Goal: Task Accomplishment & Management: Use online tool/utility

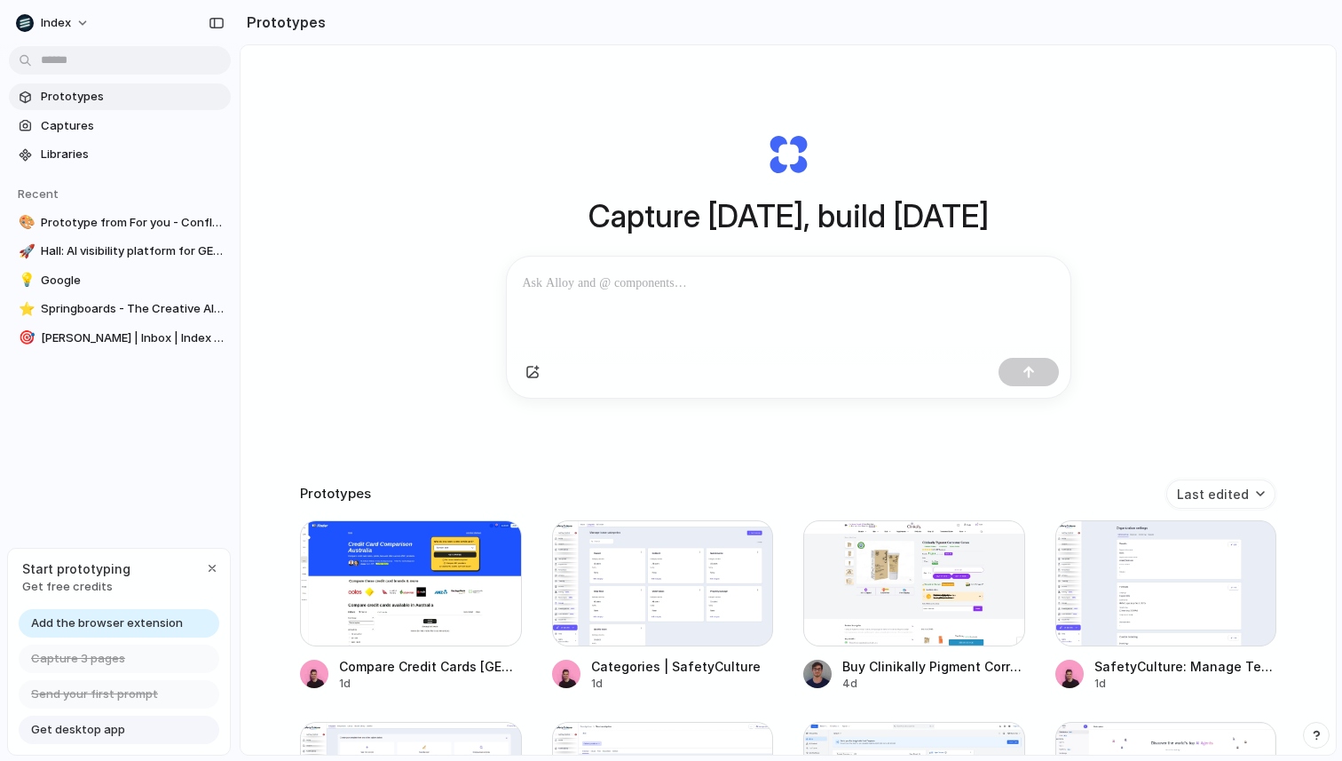
click at [598, 277] on p at bounding box center [789, 283] width 532 height 21
click at [602, 280] on p "**********" at bounding box center [789, 283] width 532 height 21
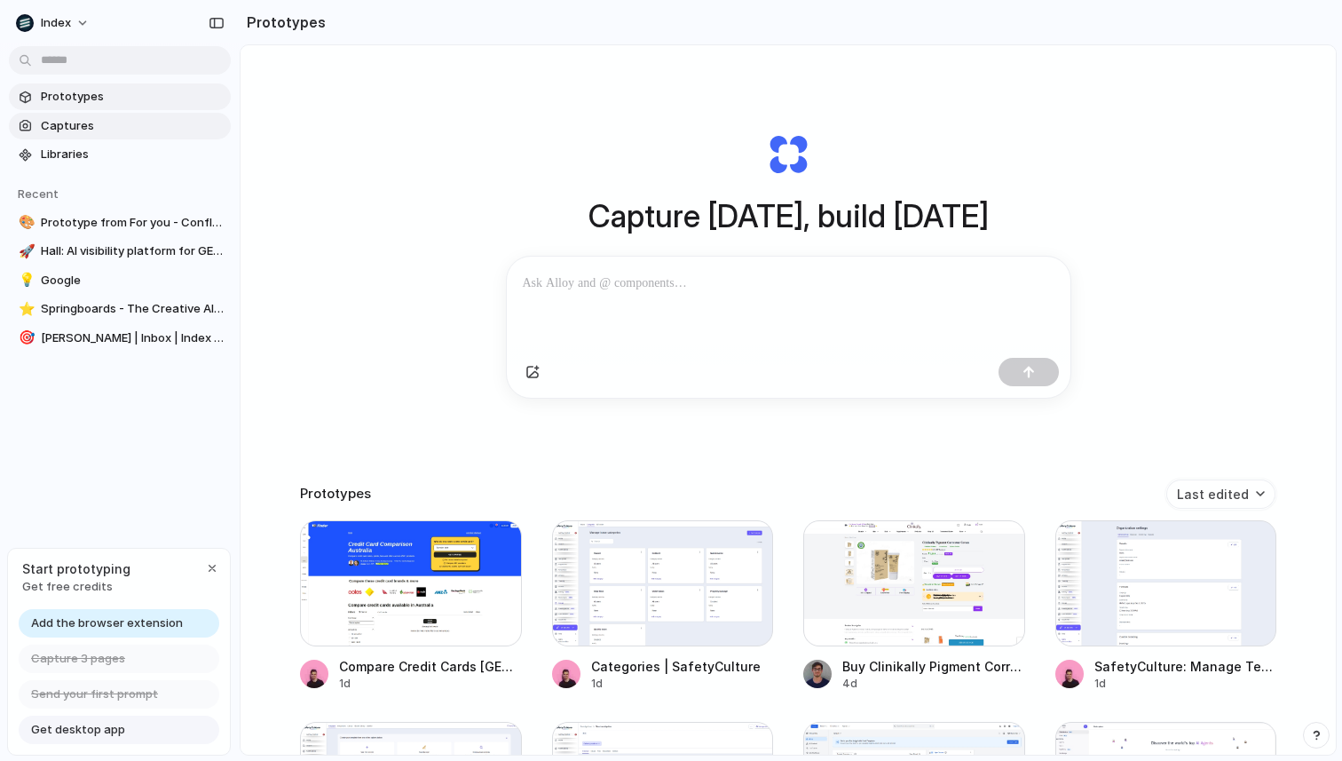
click at [105, 120] on span "Captures" at bounding box center [132, 126] width 183 height 18
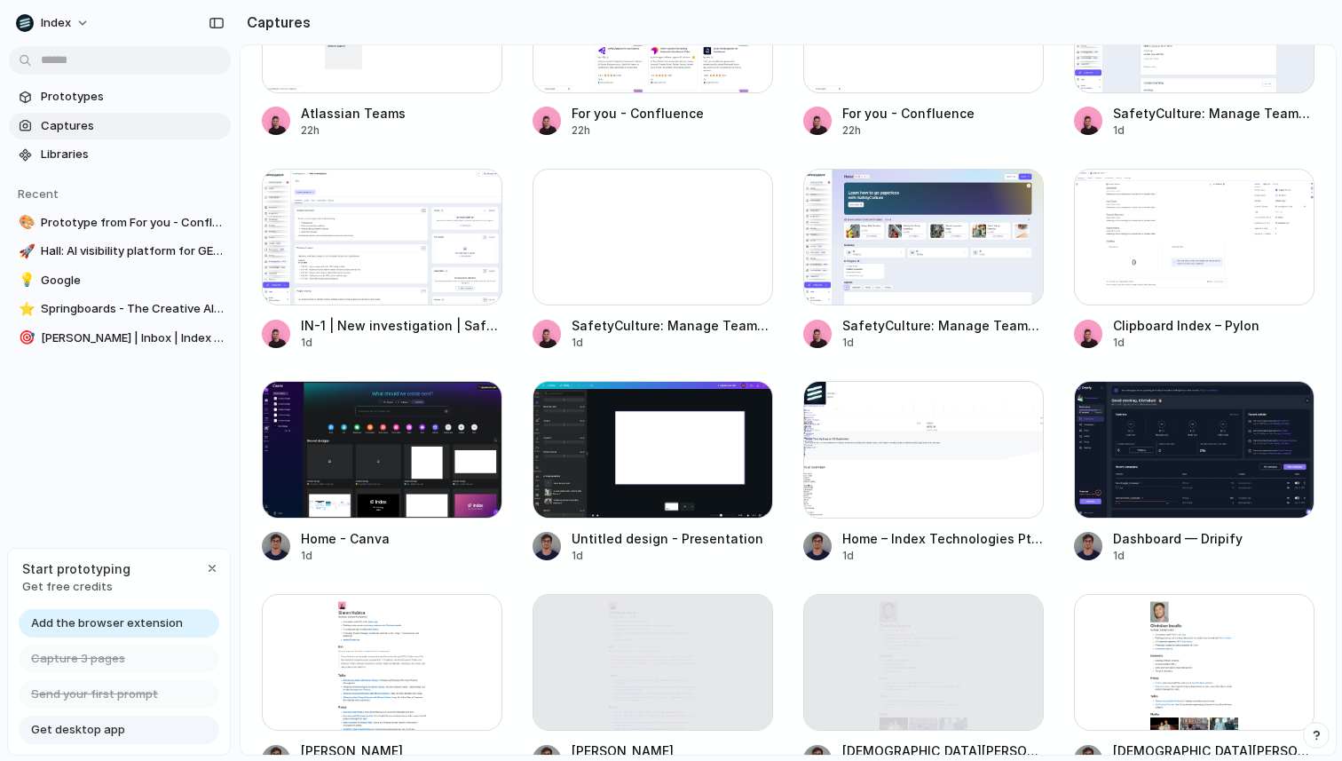
scroll to position [309, 0]
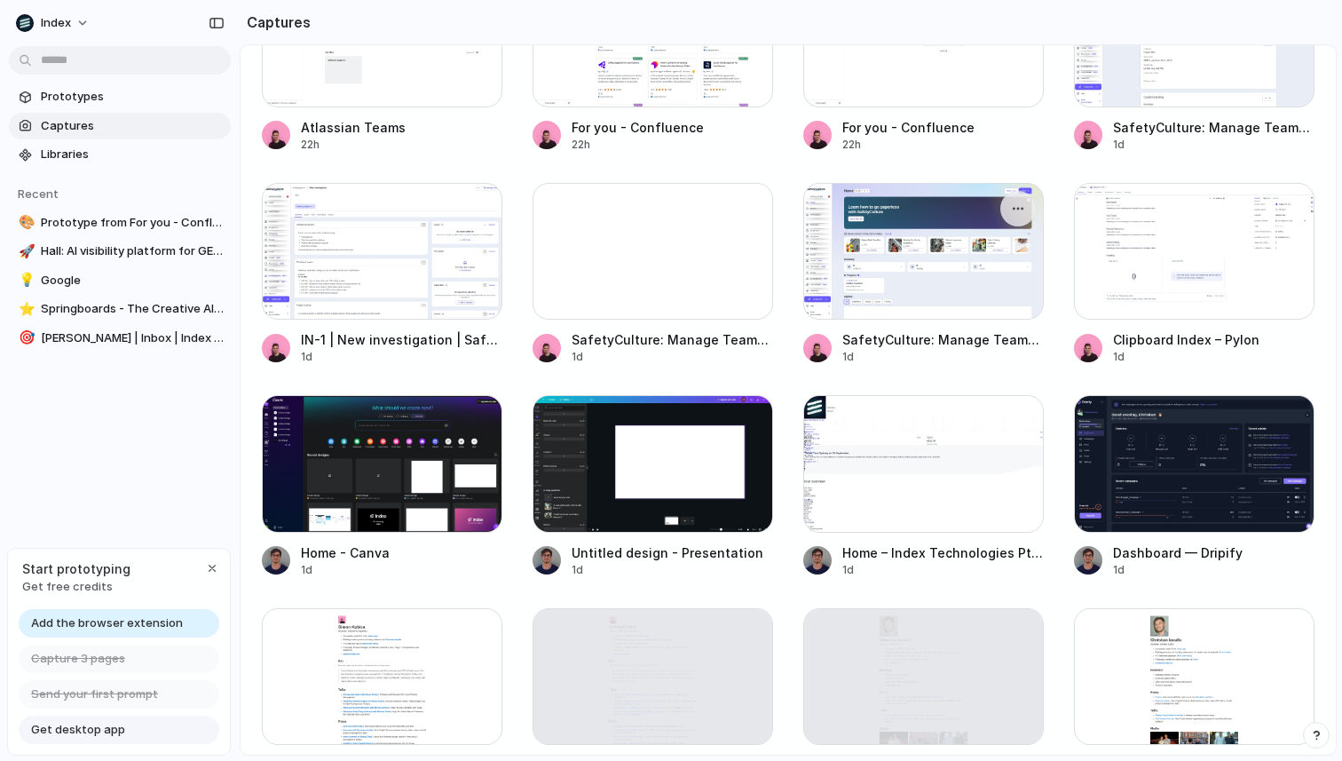
click at [904, 266] on div at bounding box center [923, 251] width 241 height 137
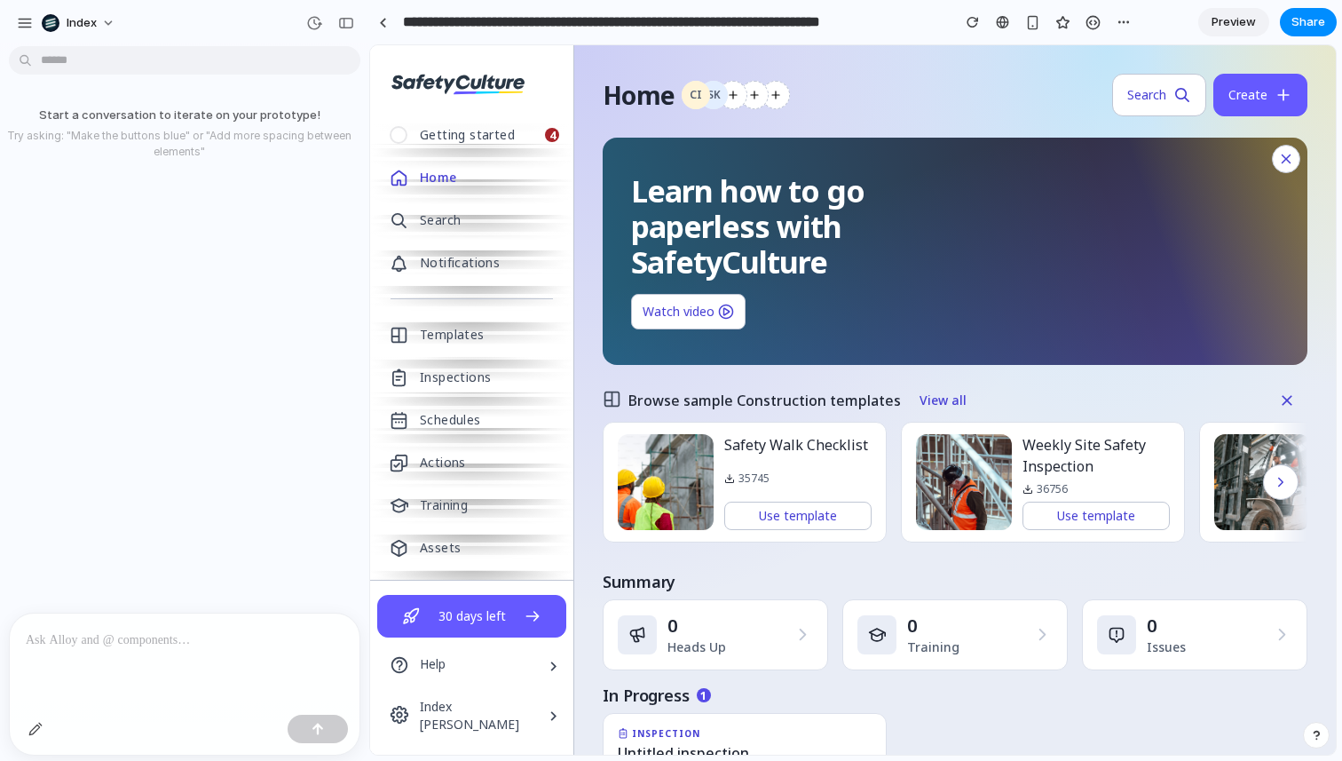
click at [187, 263] on div "Start a conversation to iterate on your prototype! Try asking: "Make the button…" at bounding box center [179, 332] width 359 height 559
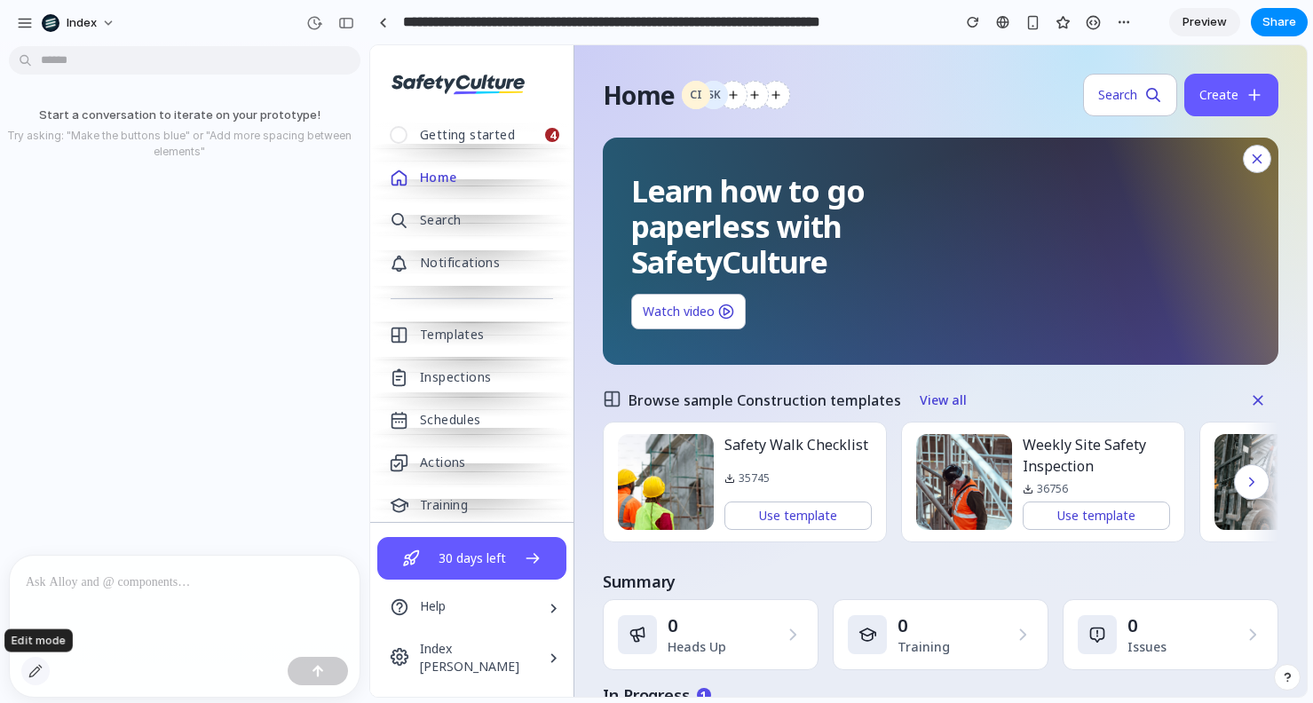
click at [36, 669] on div "button" at bounding box center [35, 671] width 14 height 14
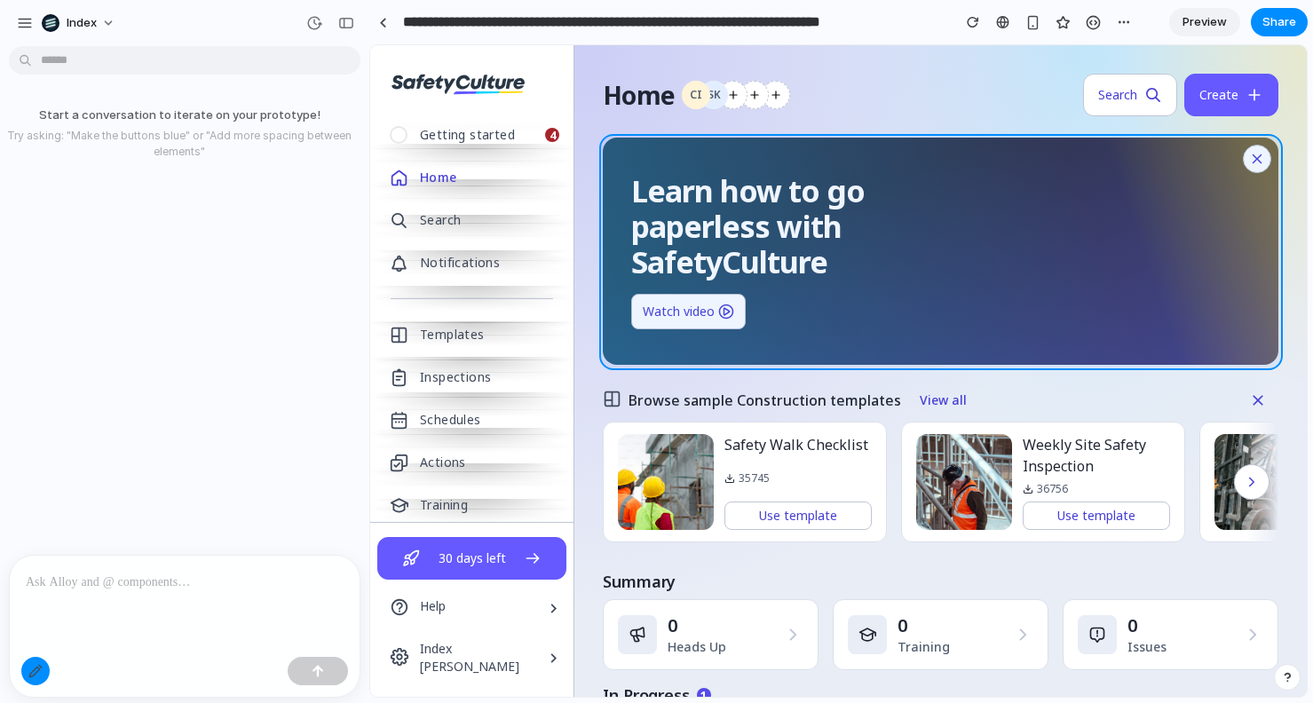
click at [1058, 303] on div at bounding box center [839, 371] width 936 height 651
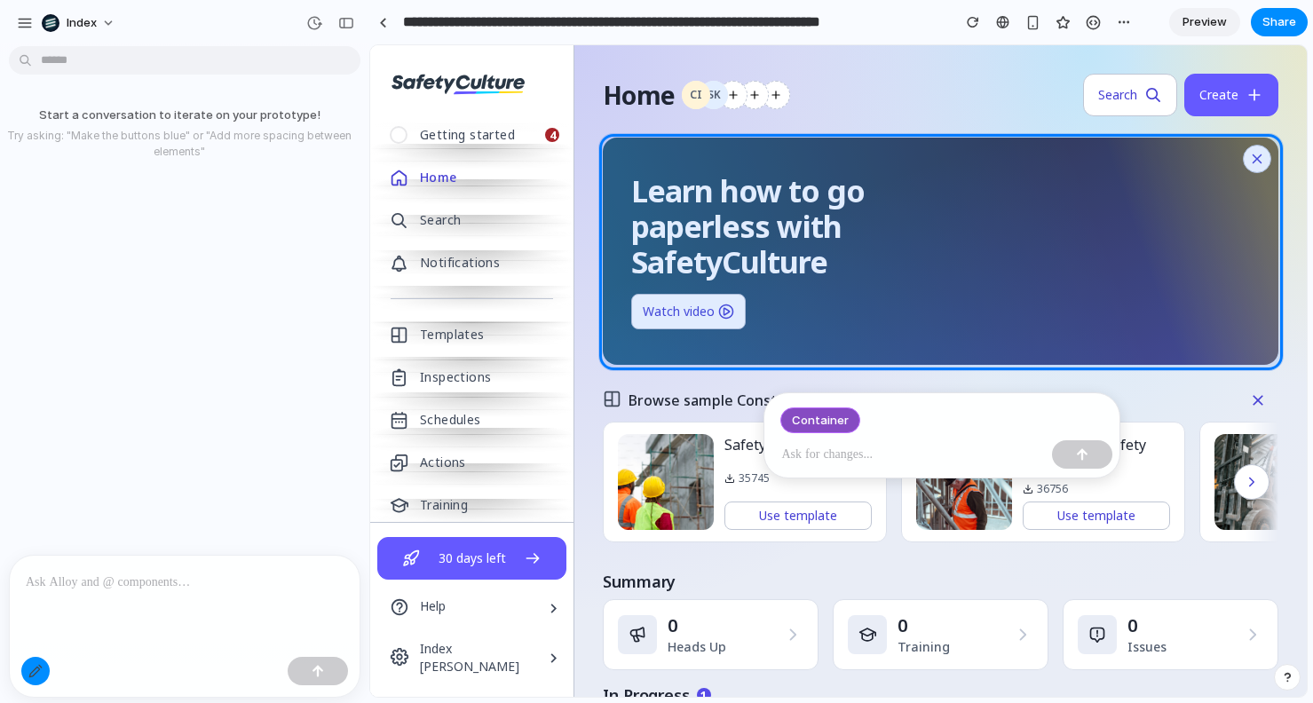
click at [841, 455] on p at bounding box center [913, 454] width 263 height 21
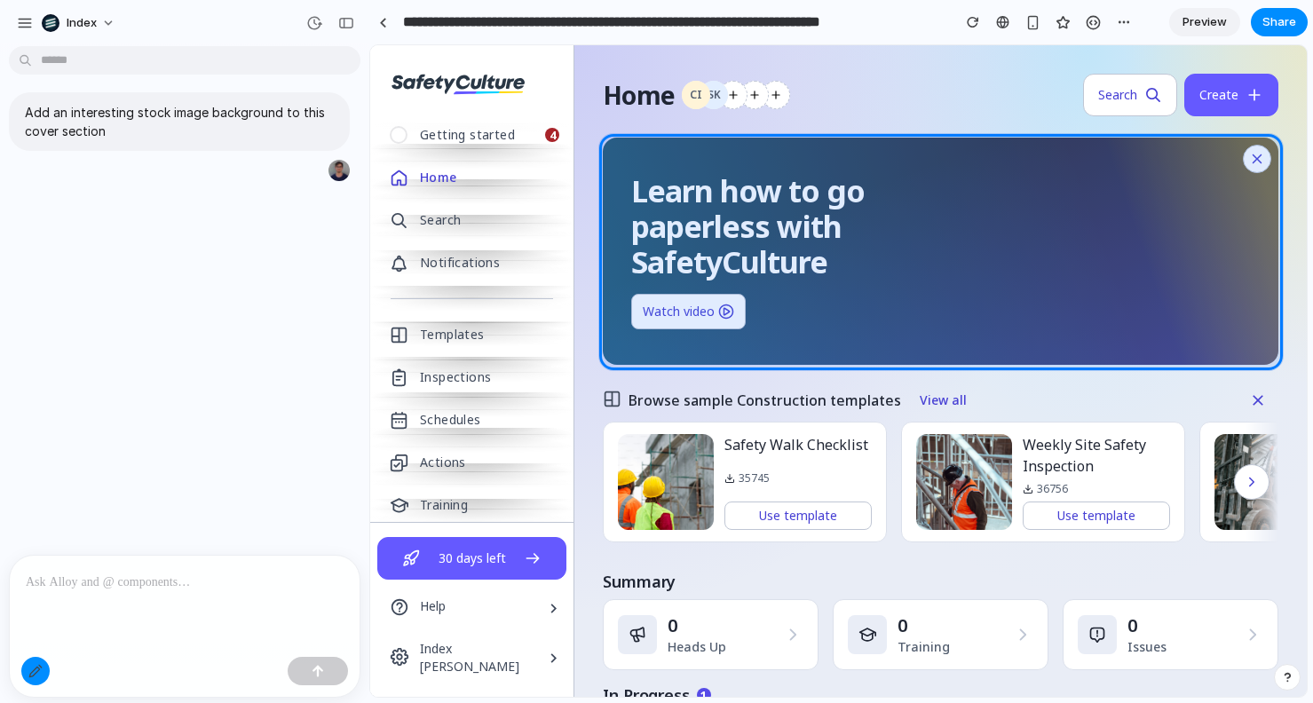
click at [246, 366] on div "Add an interesting stock image background to this cover section" at bounding box center [179, 304] width 359 height 502
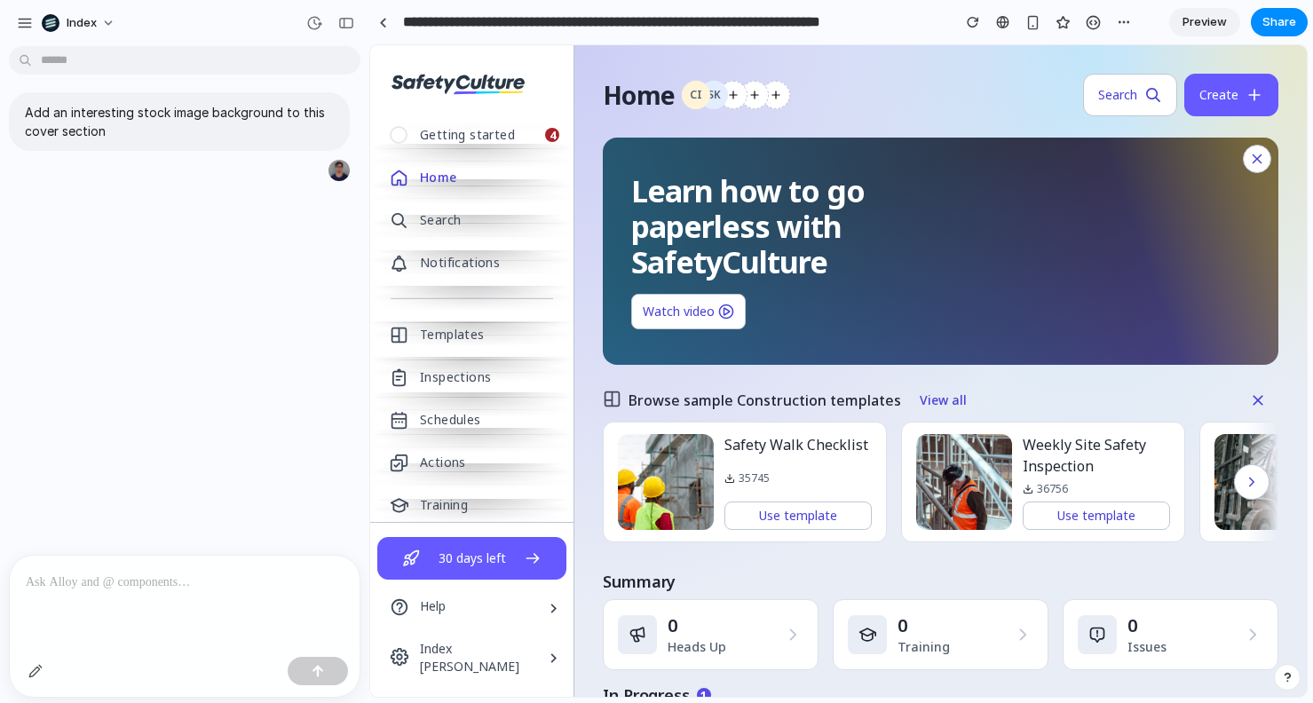
click at [269, 331] on div "Add an interesting stock image background to this cover section" at bounding box center [179, 304] width 359 height 502
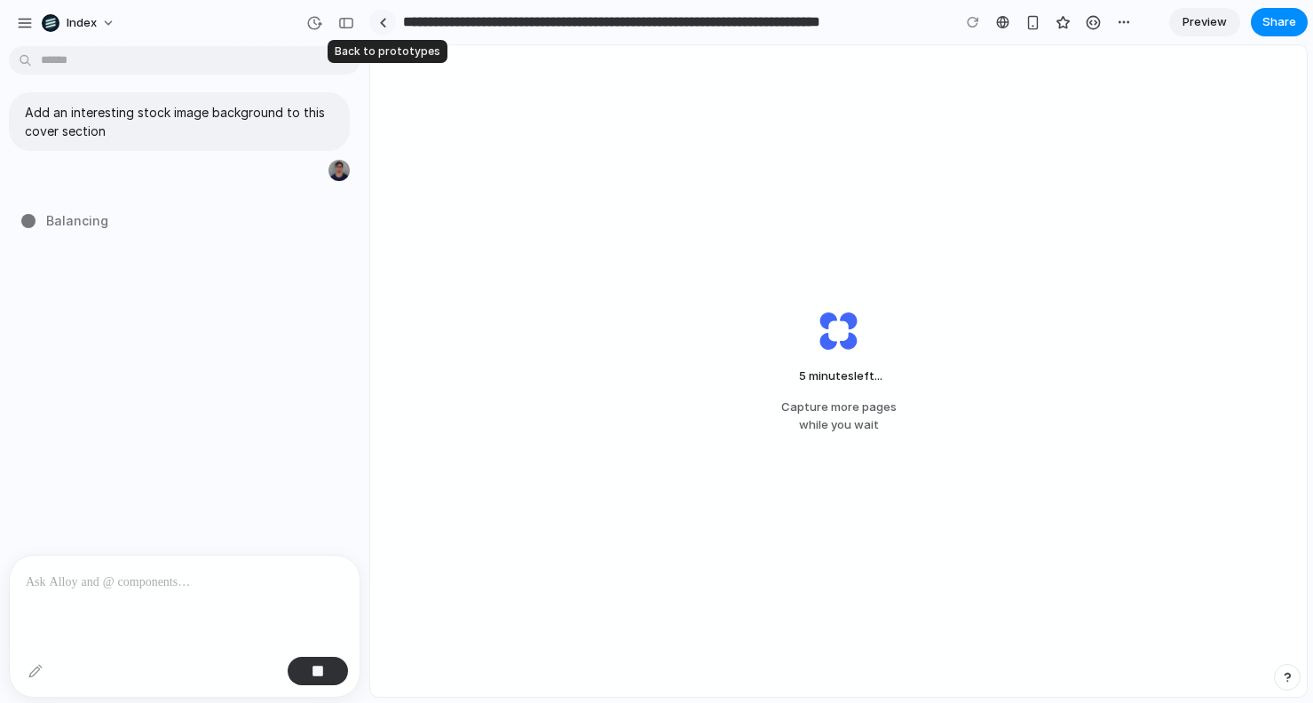
click at [382, 24] on div at bounding box center [383, 23] width 8 height 10
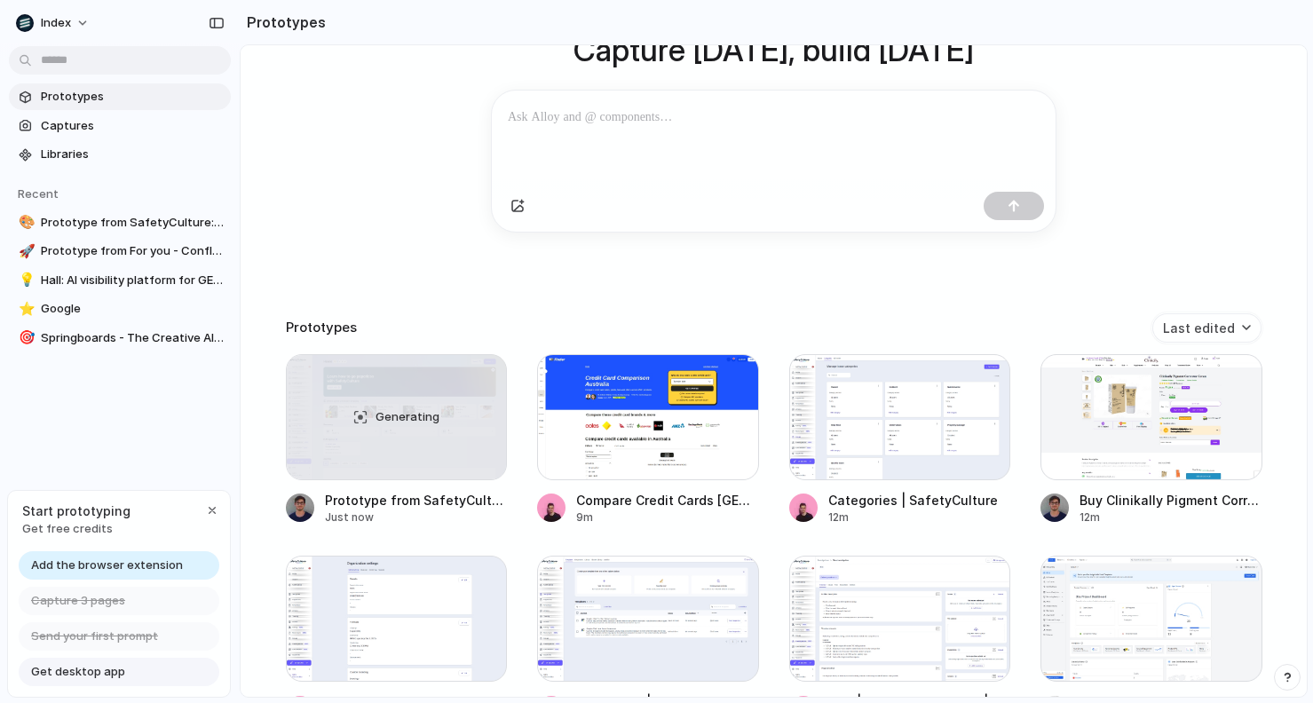
scroll to position [293, 0]
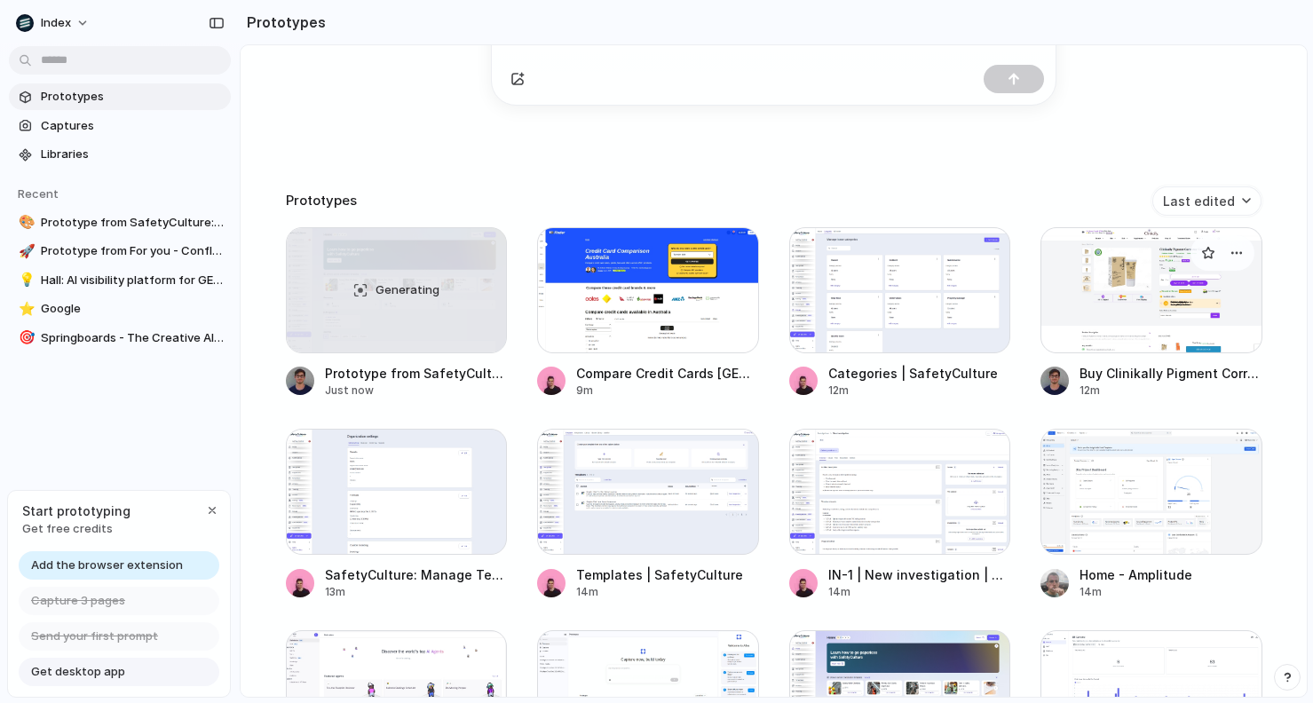
click at [1224, 314] on div at bounding box center [1151, 290] width 222 height 126
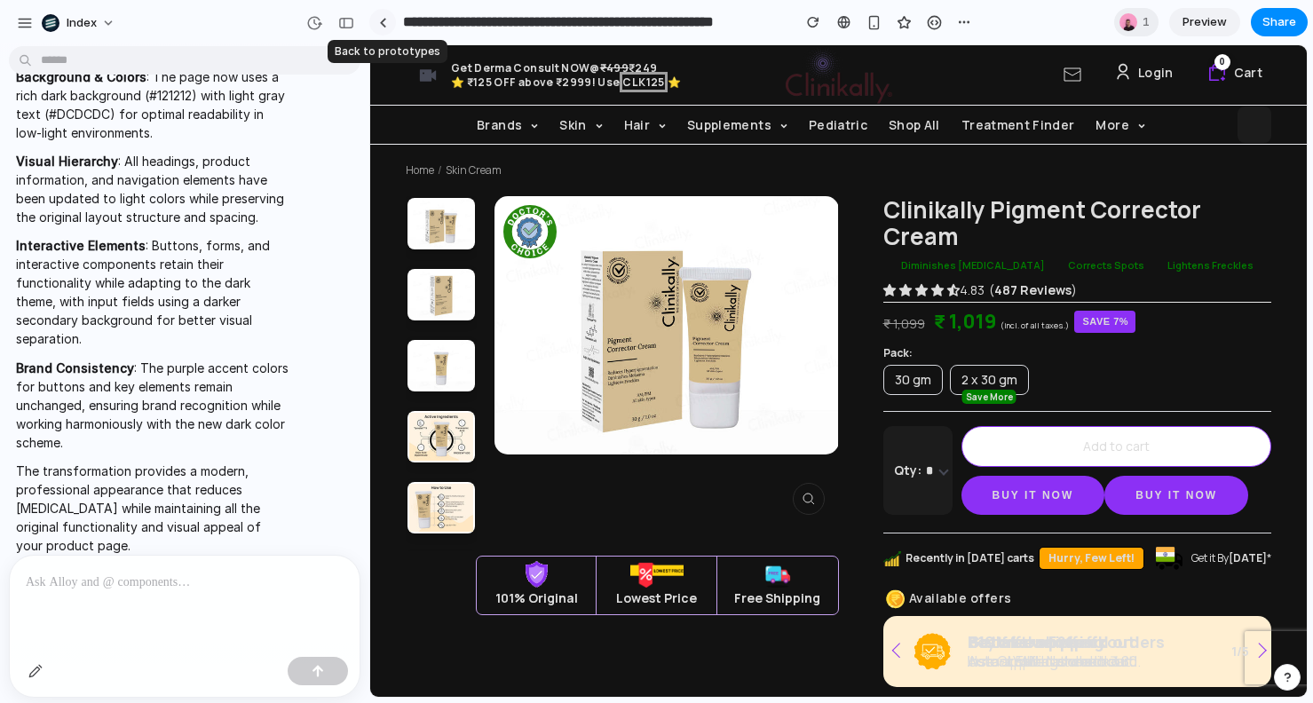
click at [382, 28] on link at bounding box center [382, 22] width 27 height 27
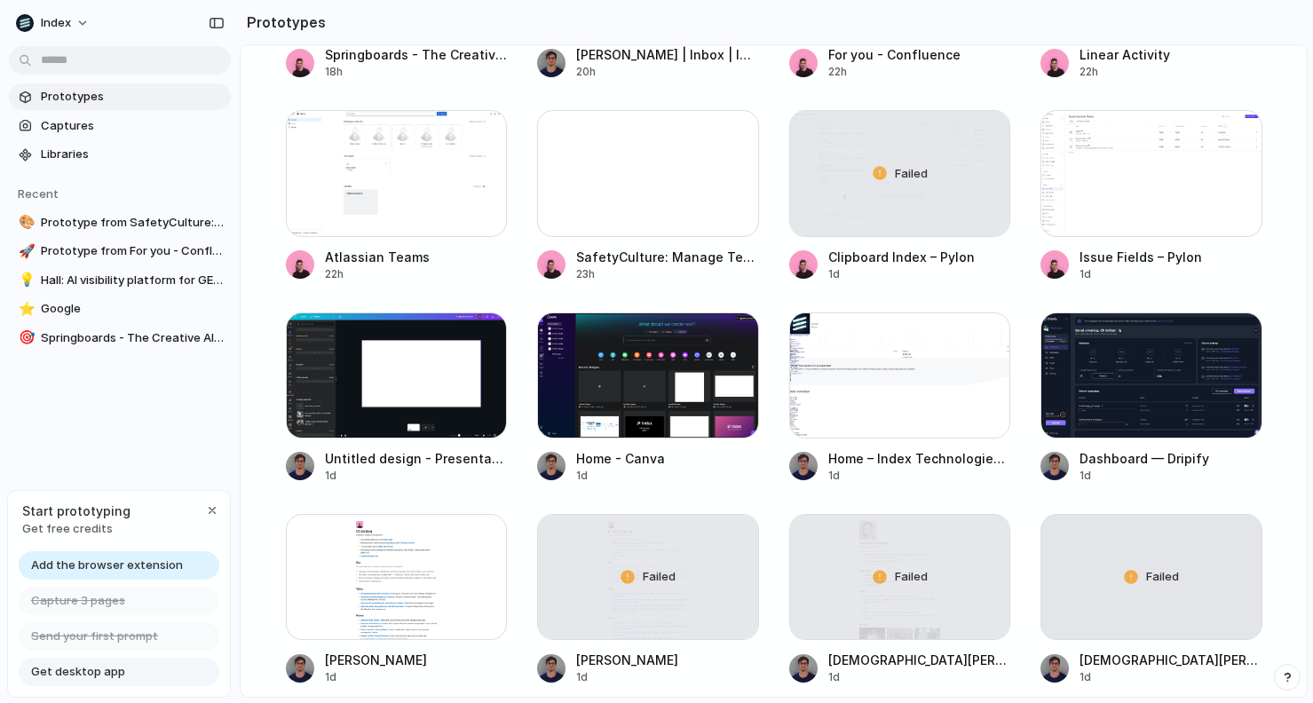
scroll to position [1420, 0]
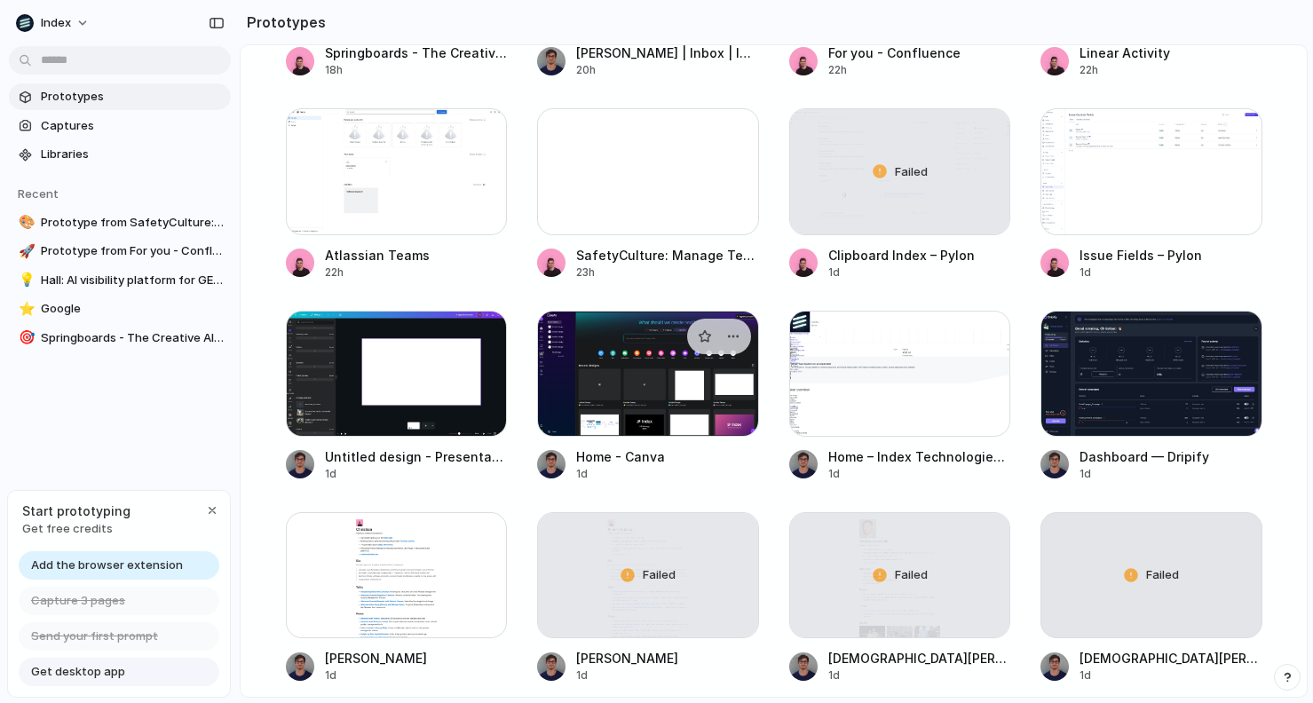
click at [638, 371] on div at bounding box center [648, 374] width 222 height 126
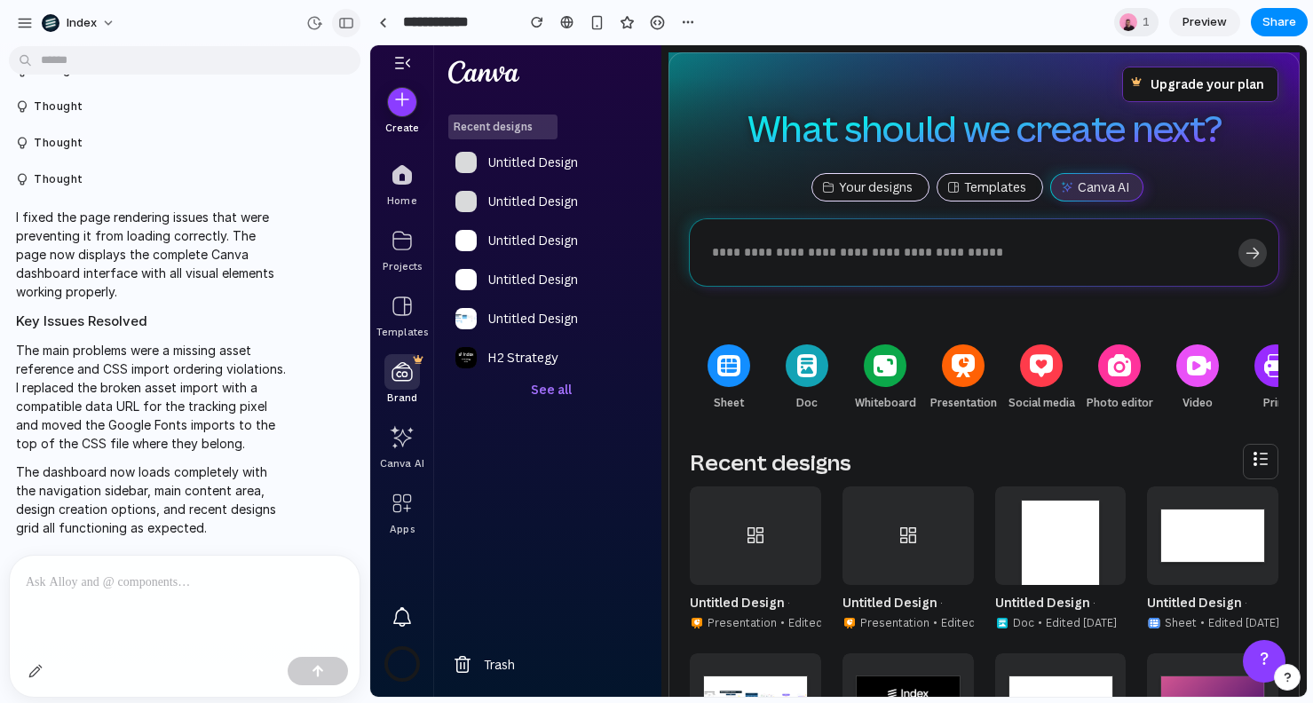
click at [338, 22] on div "button" at bounding box center [346, 23] width 16 height 12
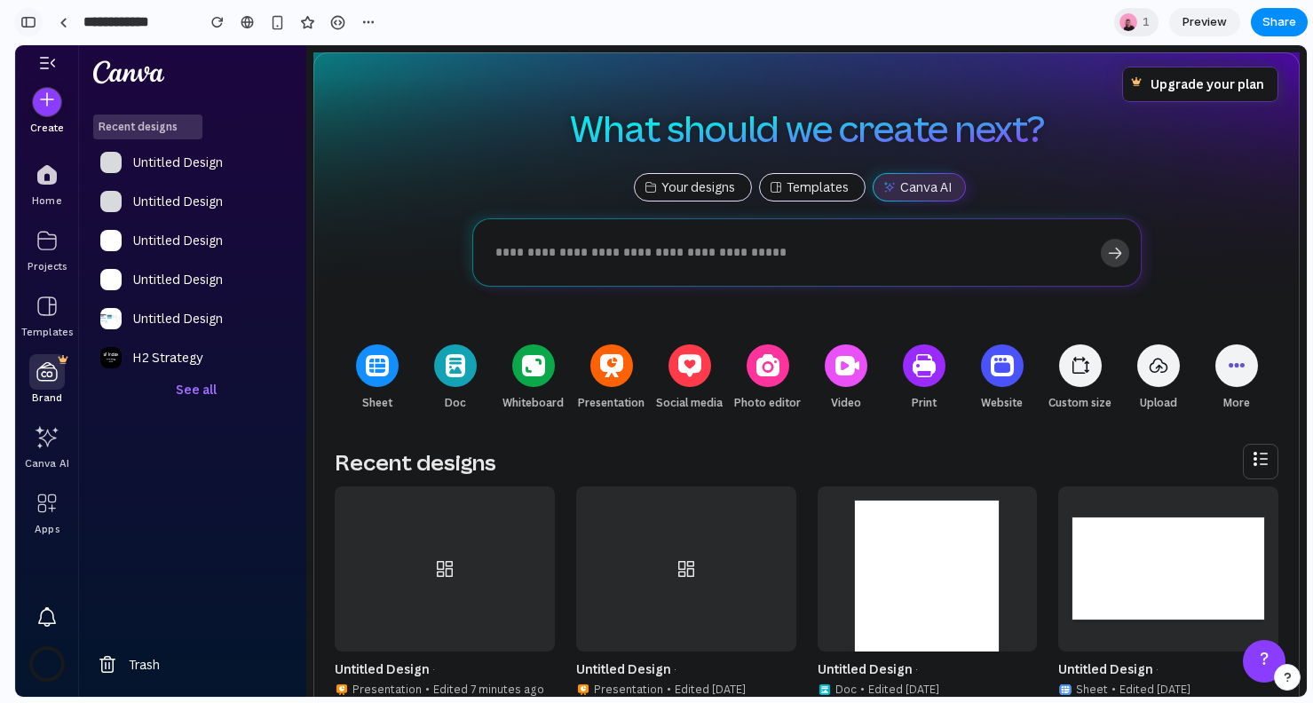
click at [32, 19] on div "button" at bounding box center [28, 22] width 16 height 12
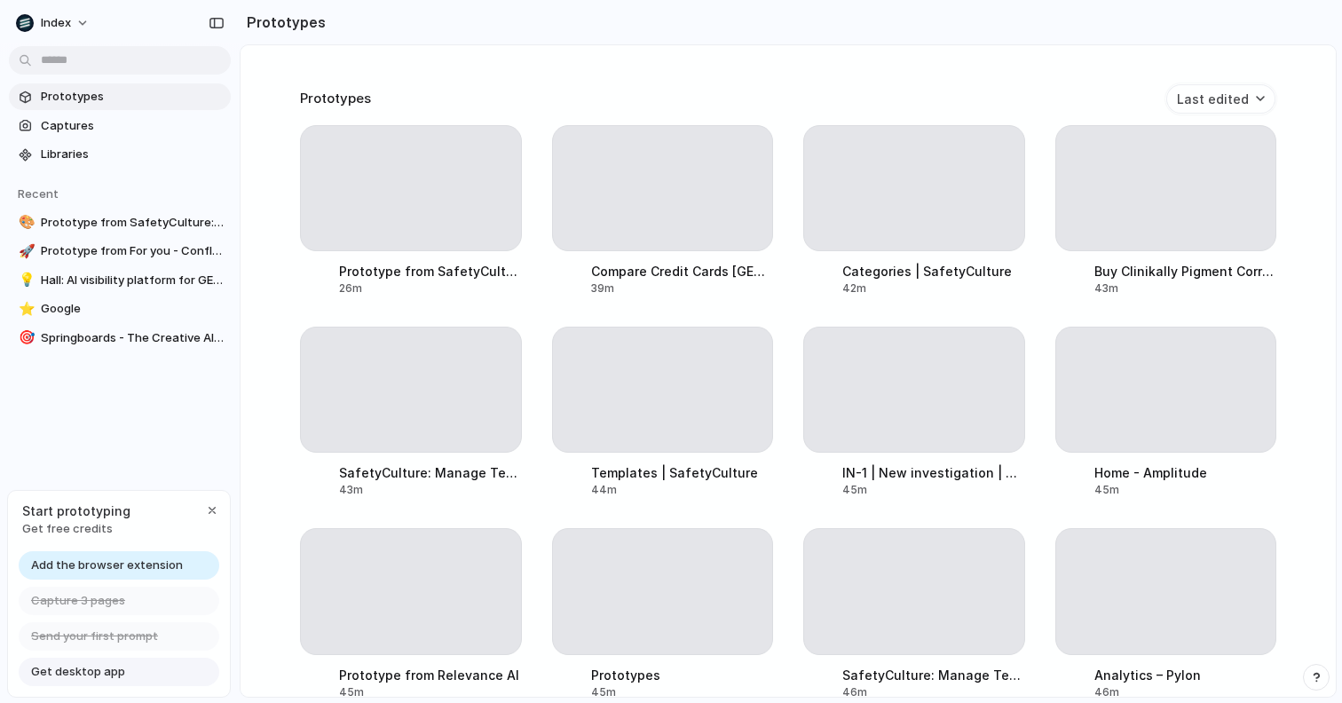
scroll to position [336, 0]
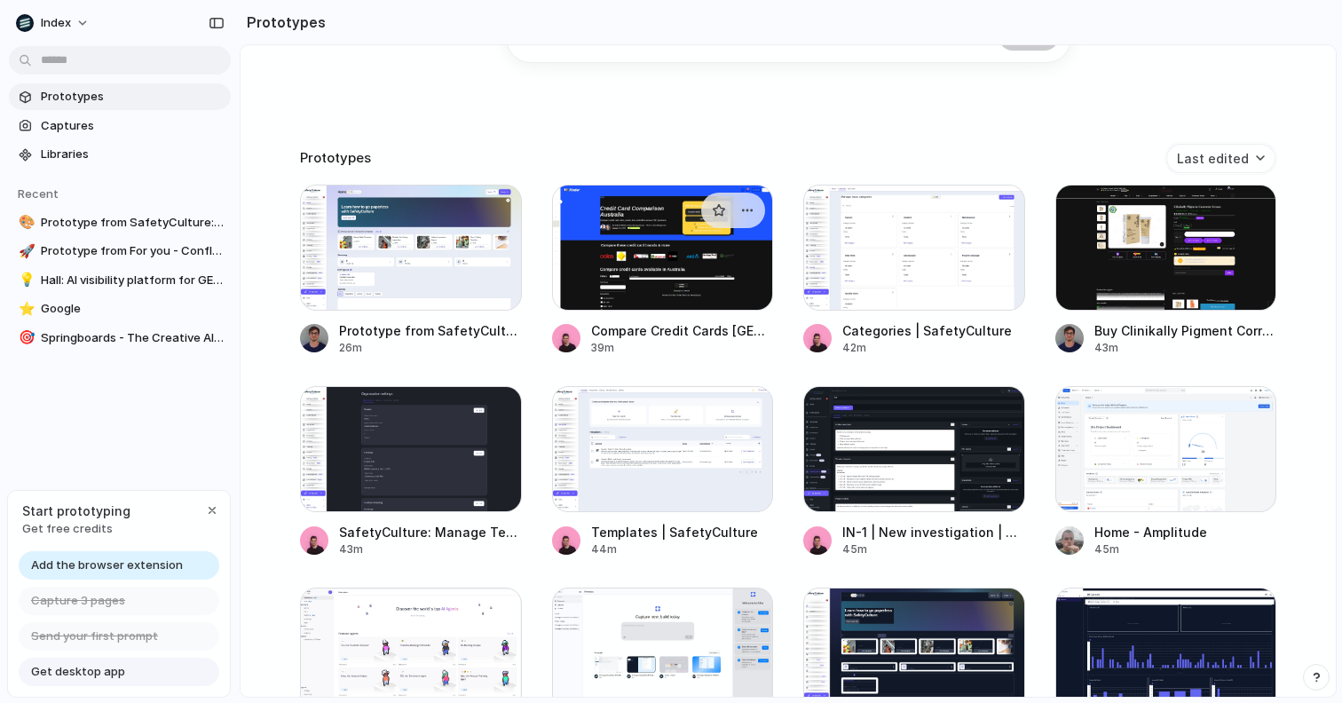
click at [666, 259] on div at bounding box center [663, 248] width 222 height 126
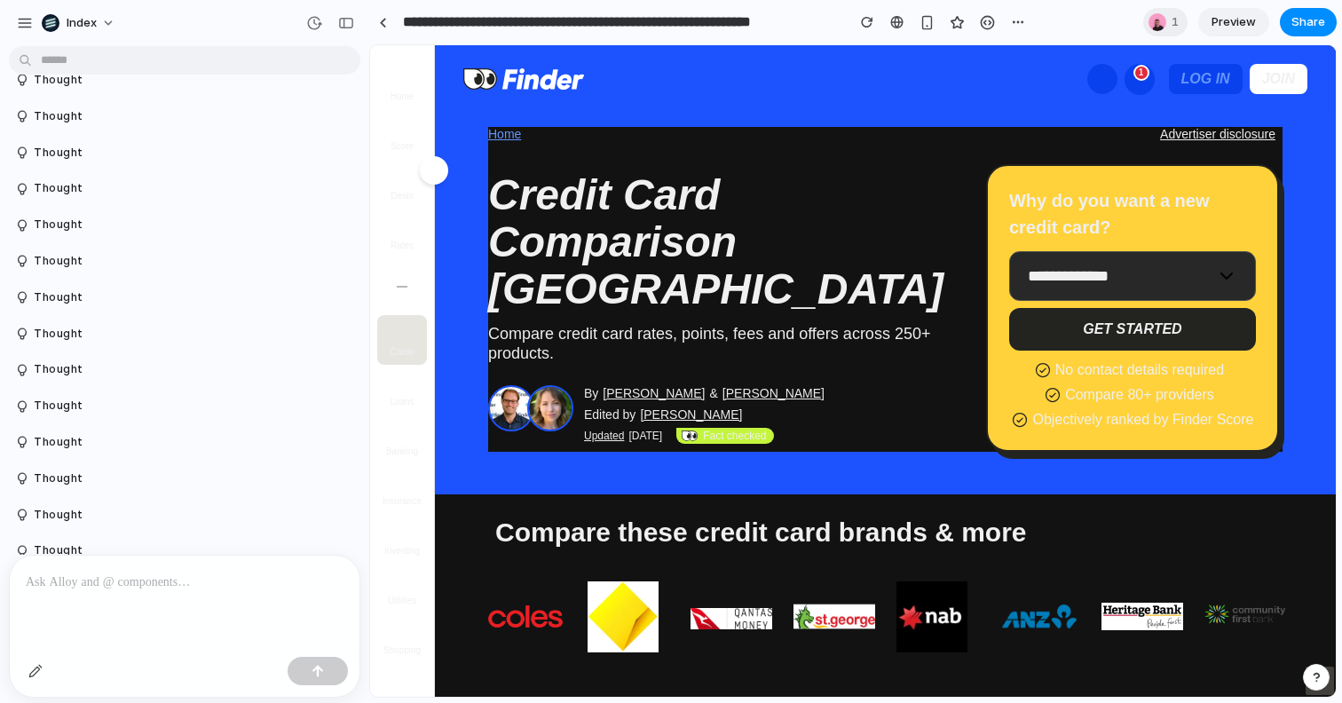
scroll to position [2961, 0]
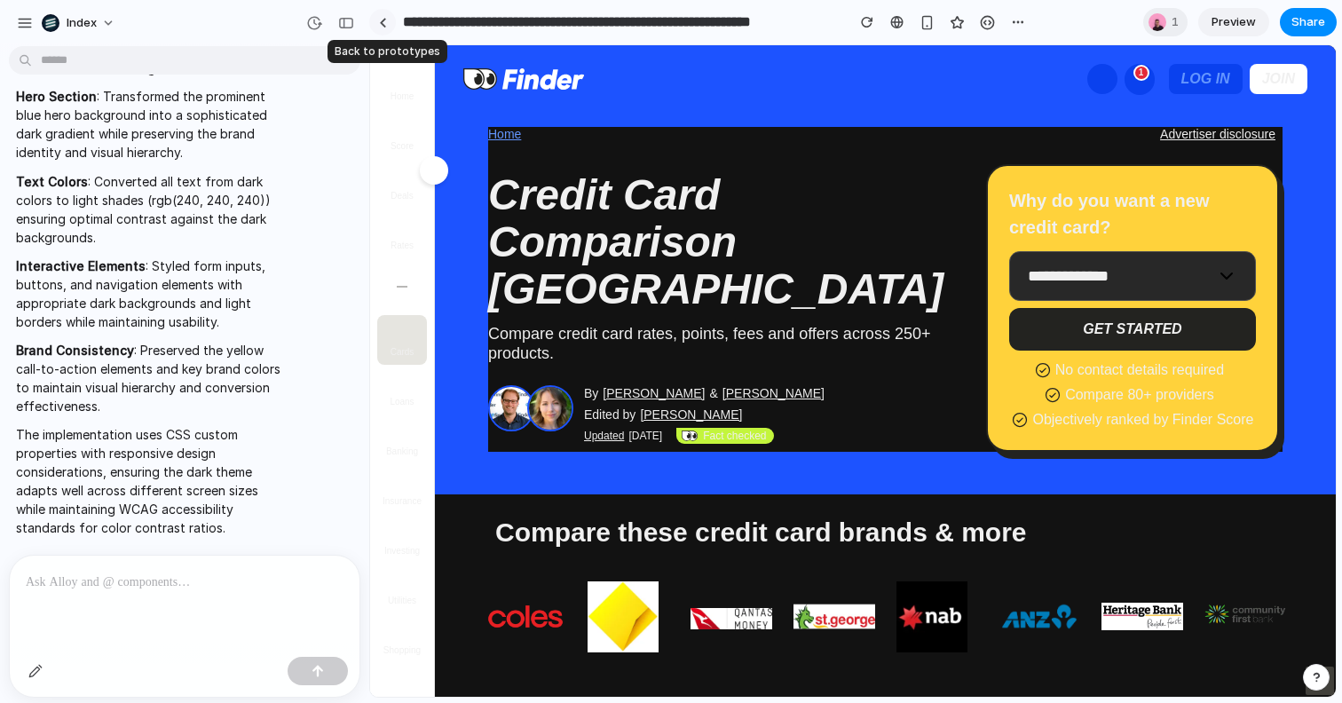
click at [383, 27] on link at bounding box center [382, 22] width 27 height 27
